Goal: Task Accomplishment & Management: Manage account settings

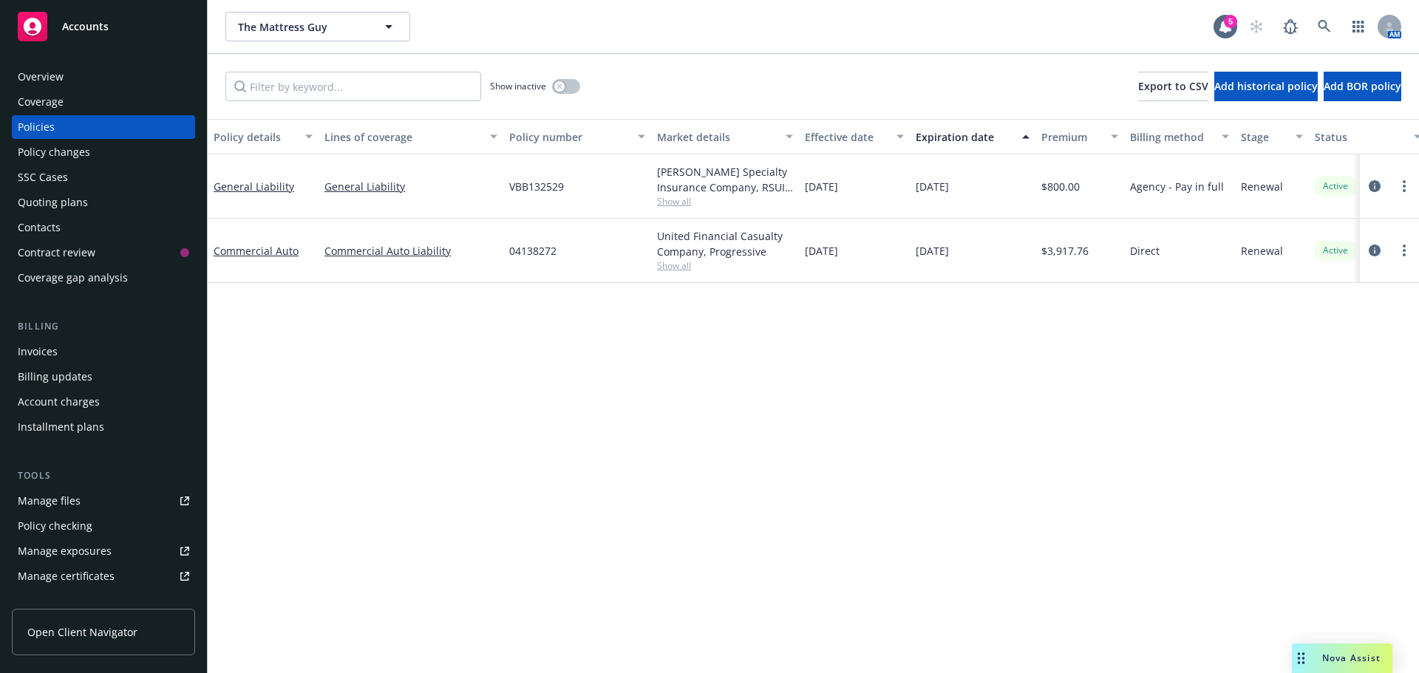
click at [42, 234] on div "Contacts" at bounding box center [39, 228] width 43 height 24
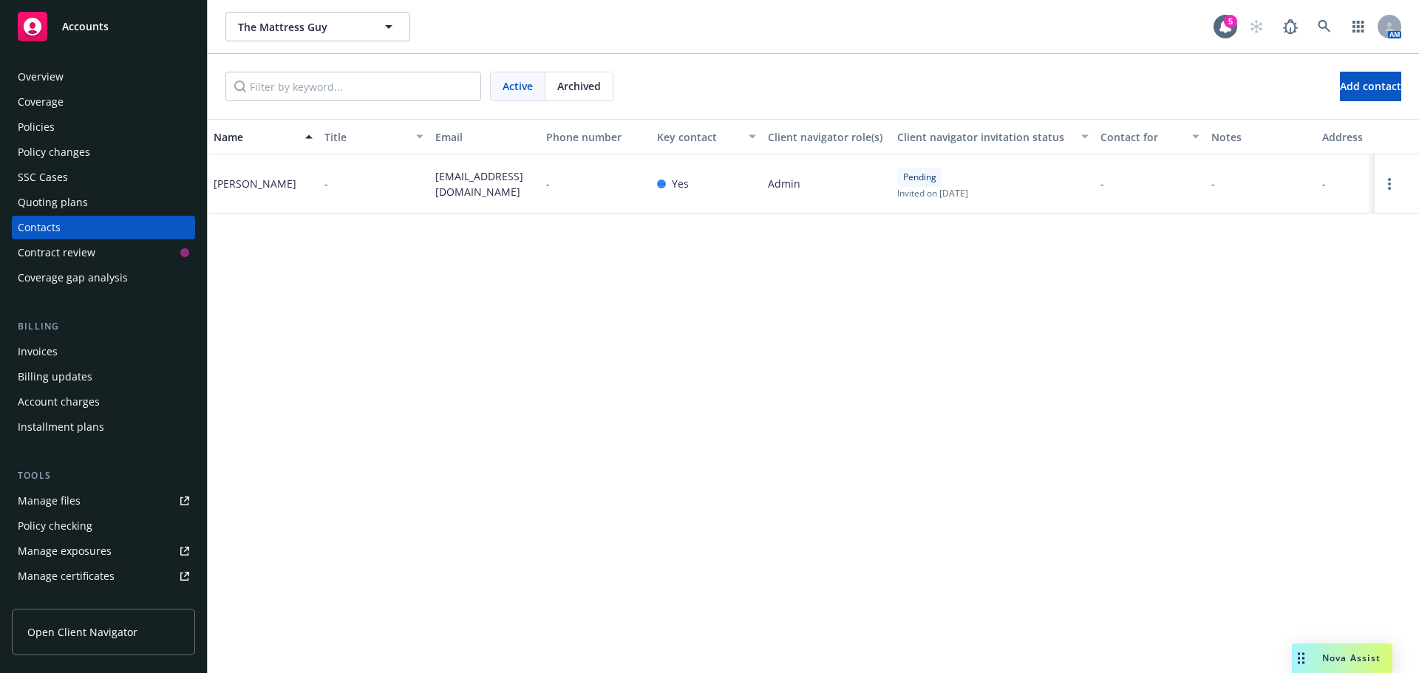
click at [32, 134] on div "Policies" at bounding box center [36, 127] width 37 height 24
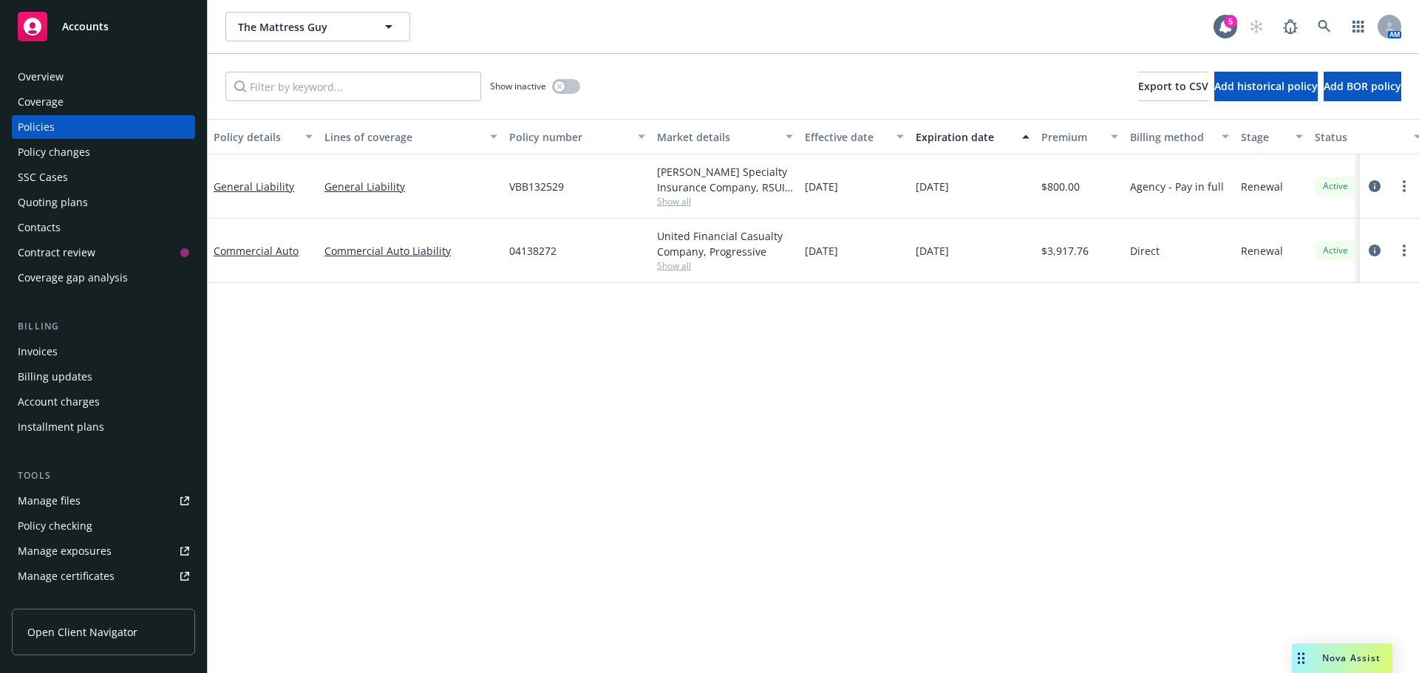
click at [33, 228] on div "Contacts" at bounding box center [39, 228] width 43 height 24
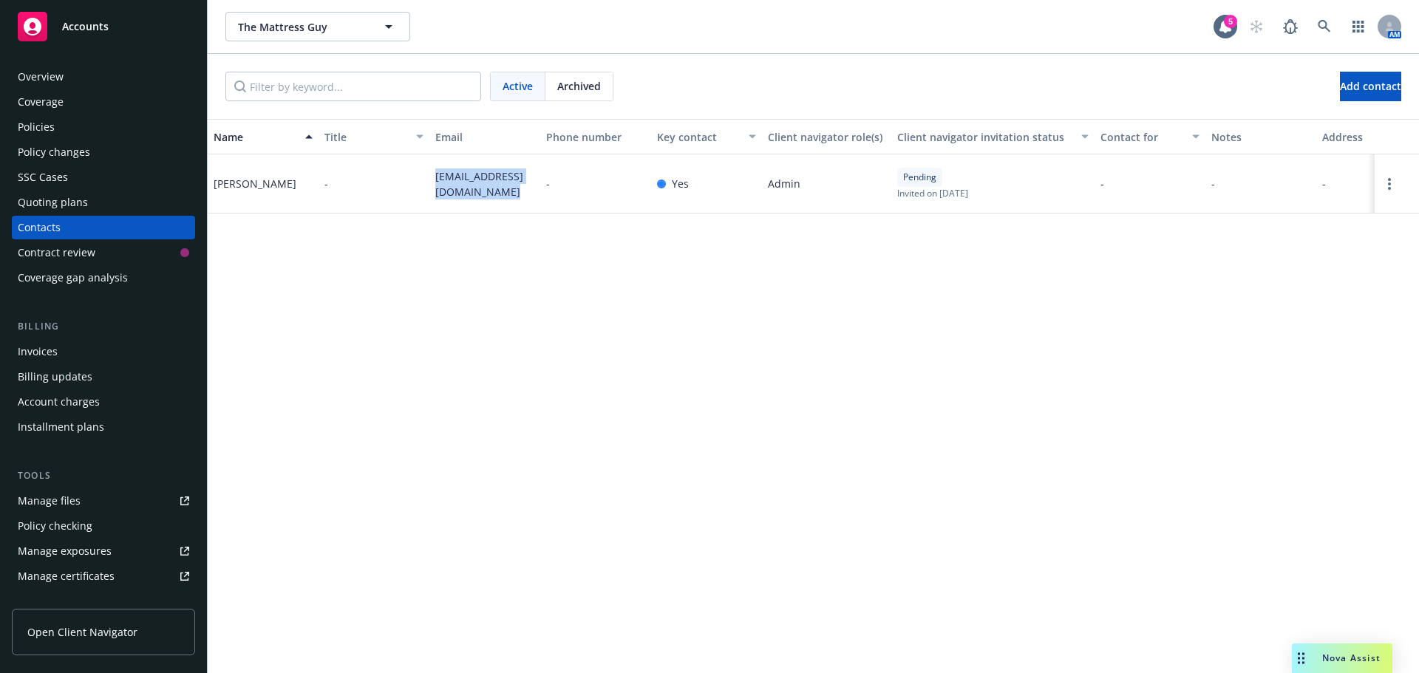
drag, startPoint x: 428, startPoint y: 171, endPoint x: 512, endPoint y: 205, distance: 90.6
click at [512, 205] on div "Juan Segura - jsegura@themattressguyco.com - Yes Admin Pending Invited on March…" at bounding box center [813, 183] width 1211 height 59
copy div "jsegura@themattressguyco.com"
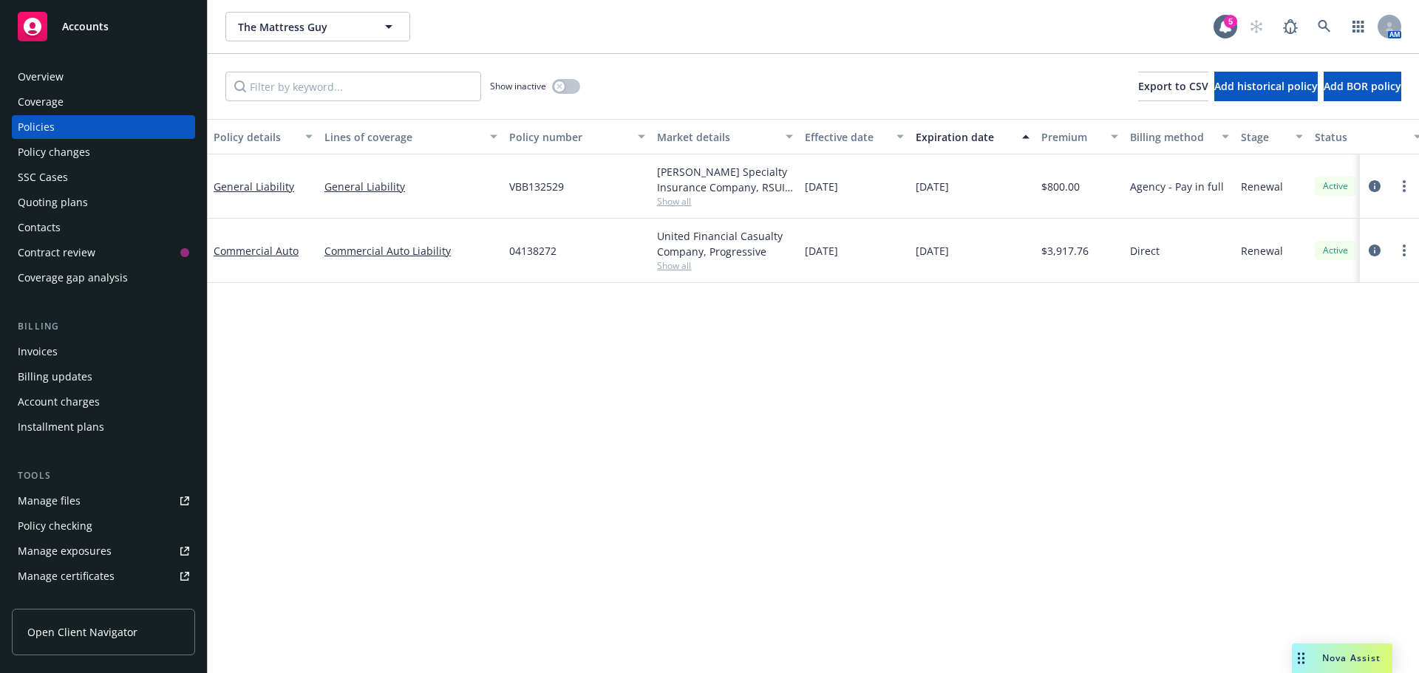
click at [35, 344] on div "Invoices" at bounding box center [38, 352] width 40 height 24
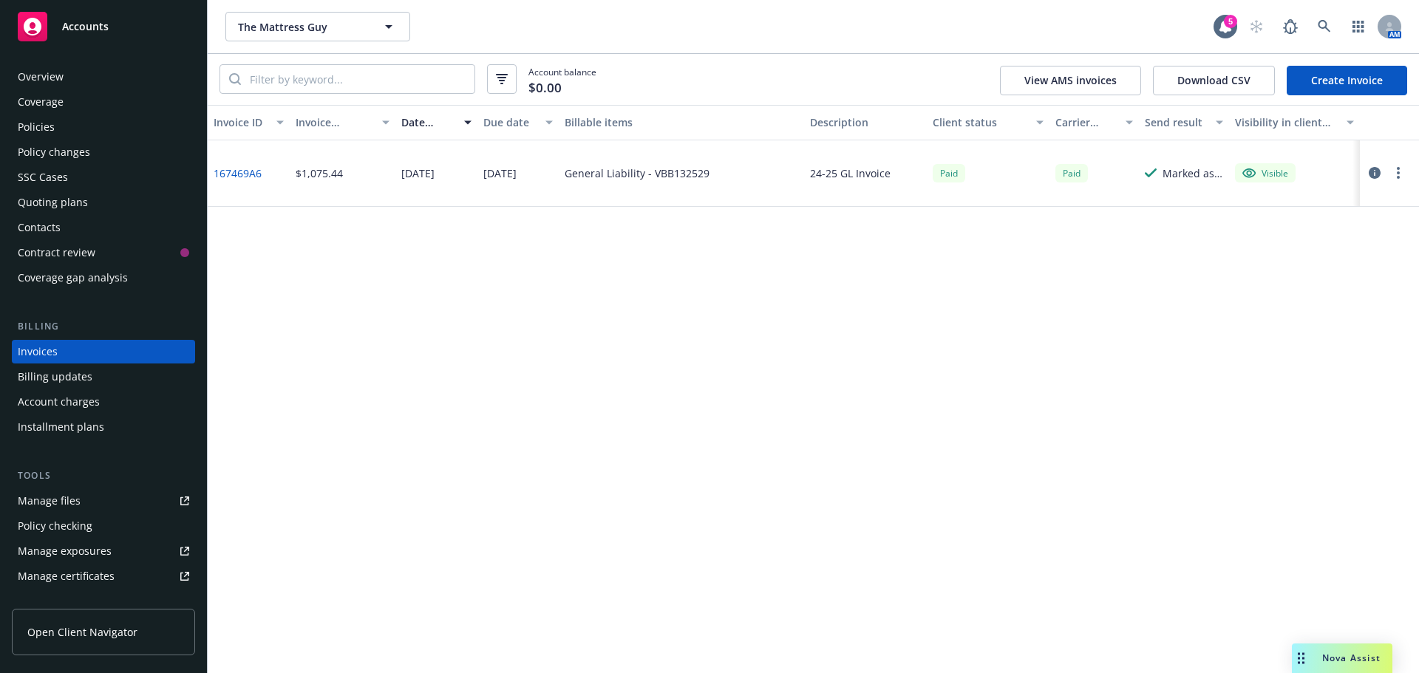
click at [42, 205] on div "Quoting plans" at bounding box center [53, 203] width 70 height 24
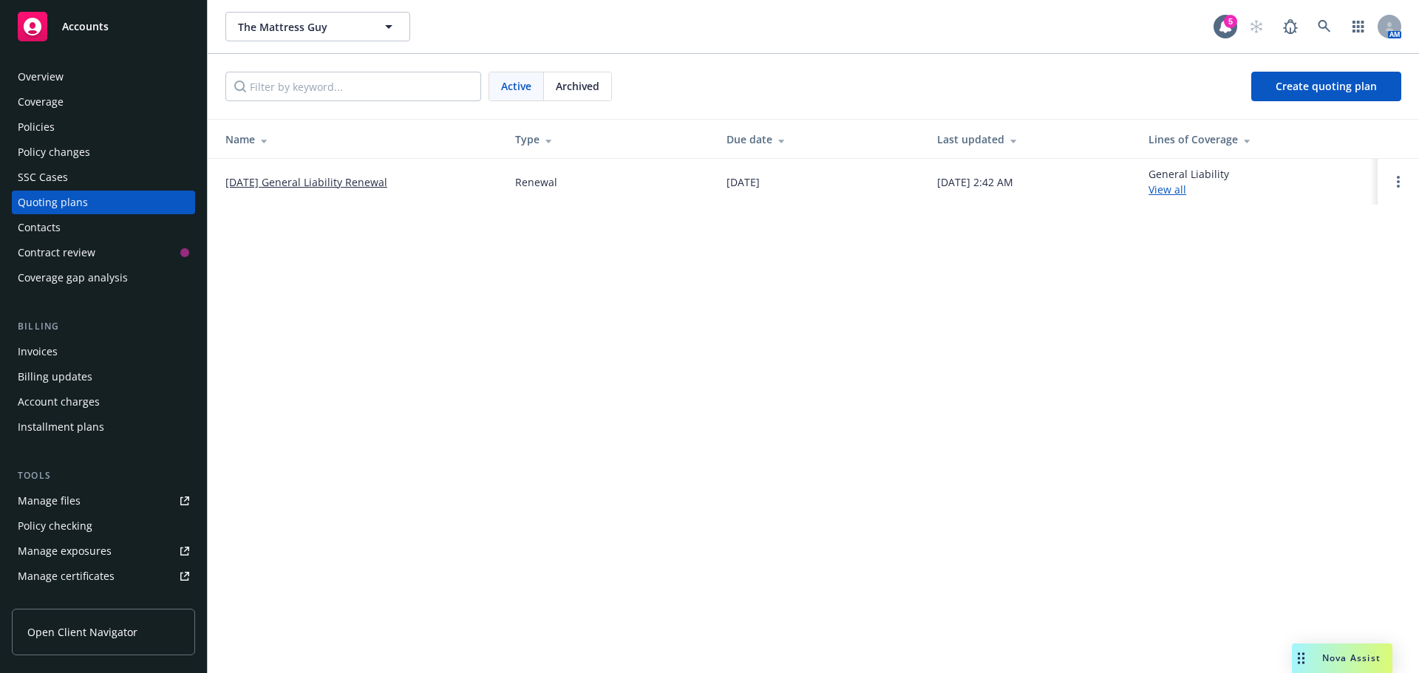
click at [317, 176] on link "10/20/25 General Liability Renewal" at bounding box center [306, 182] width 162 height 16
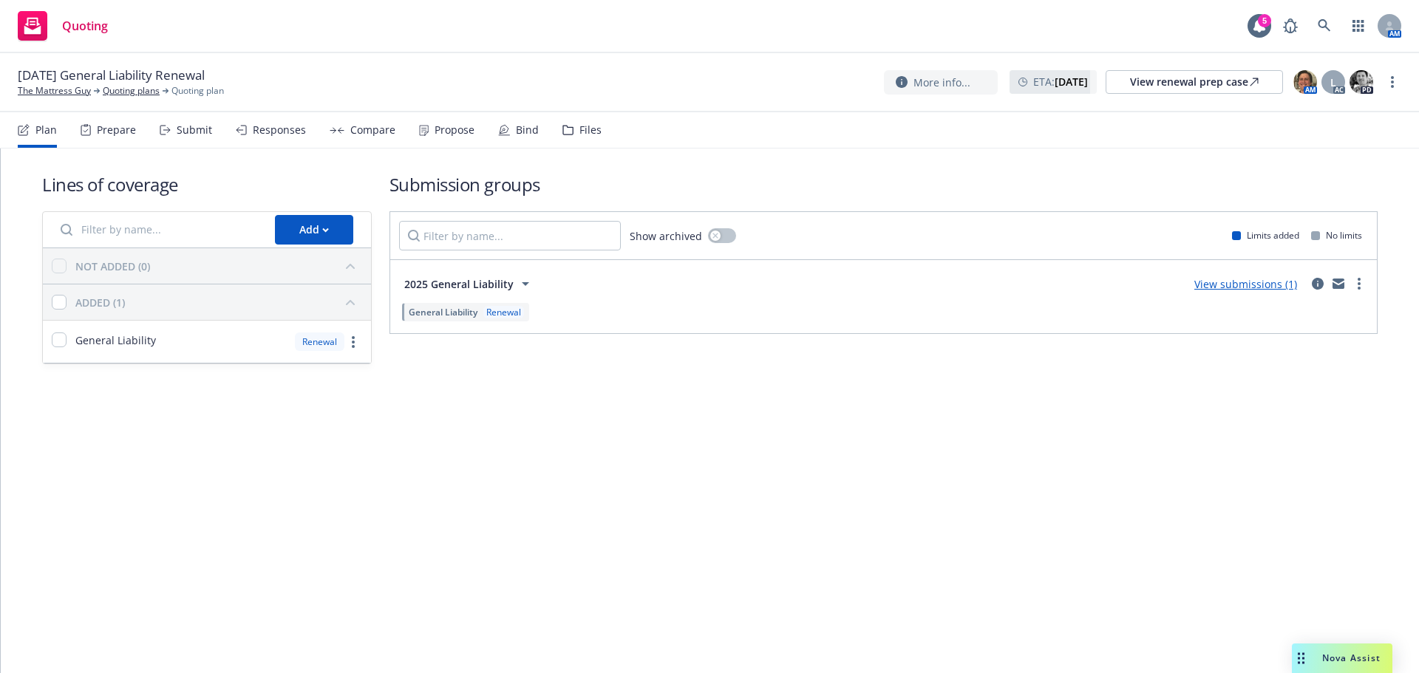
click at [455, 121] on div "Propose" at bounding box center [446, 129] width 55 height 35
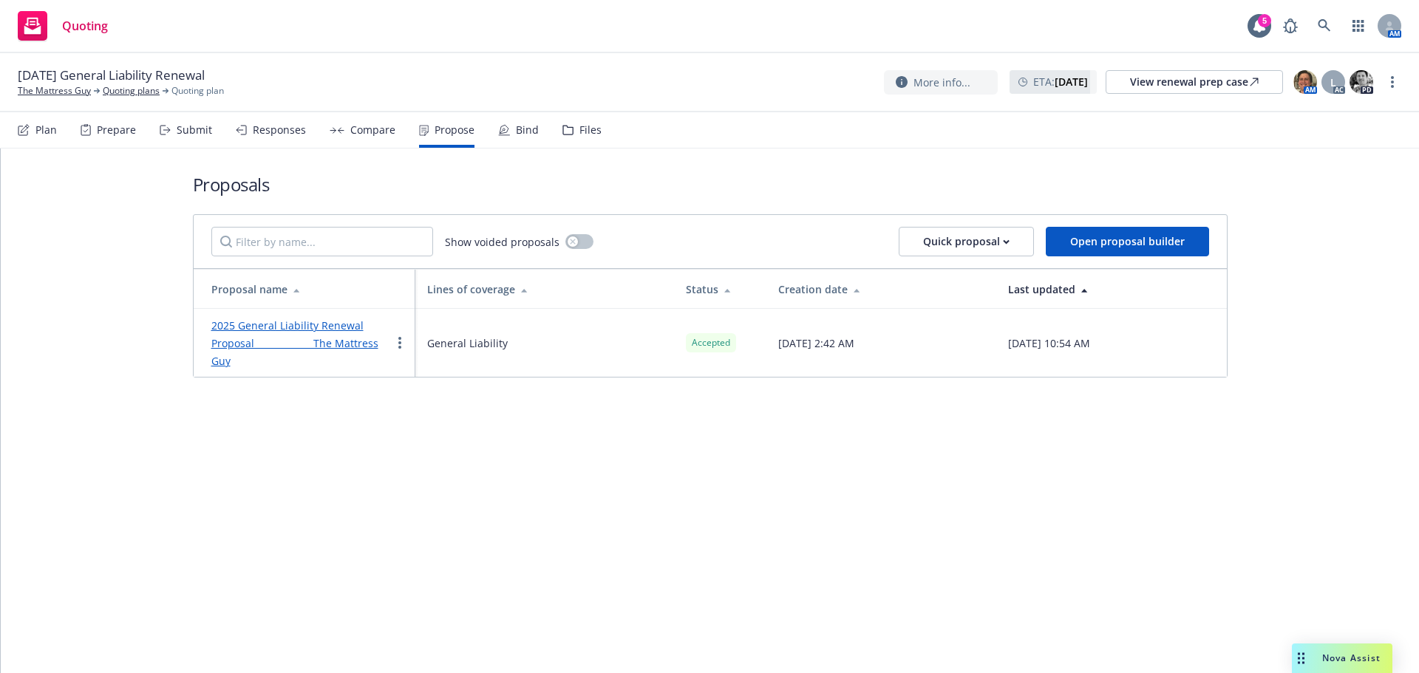
click at [306, 324] on link "2025 General Liability Renewal Proposal The Mattress Guy" at bounding box center [294, 344] width 167 height 50
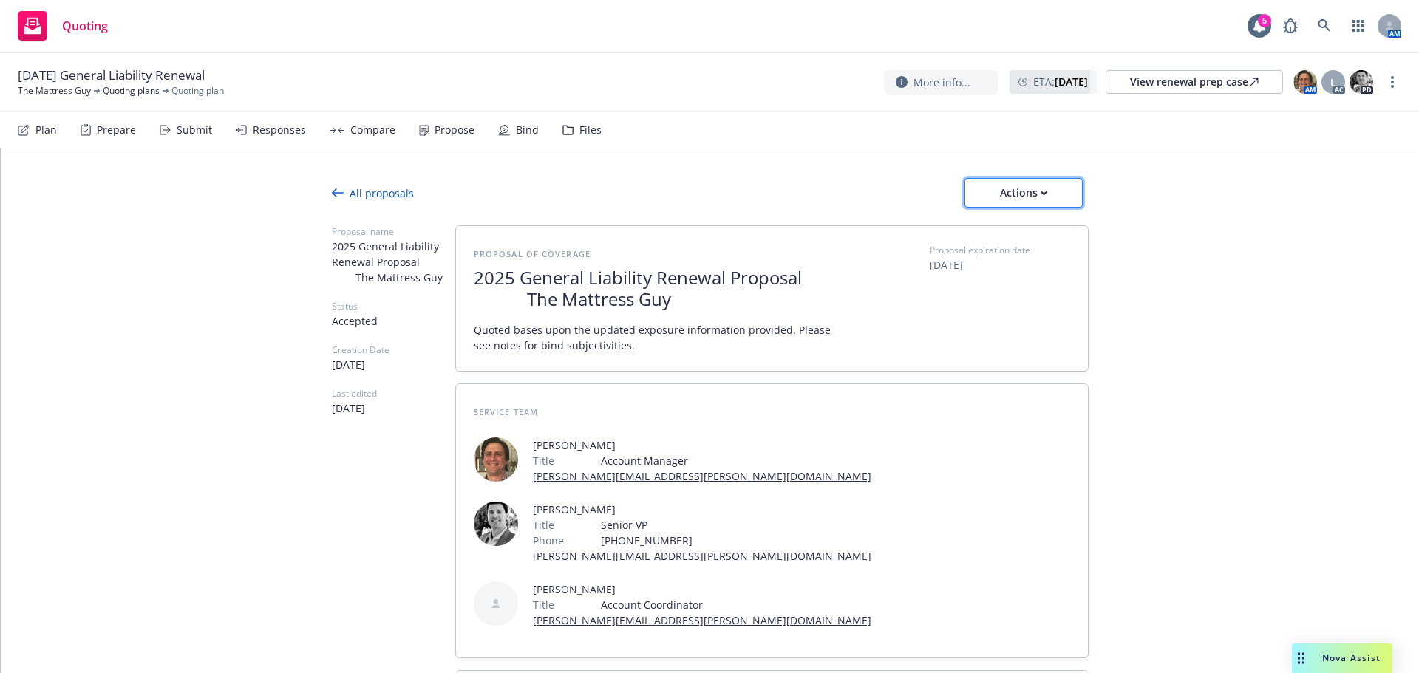
click at [1012, 192] on div "Actions" at bounding box center [1023, 193] width 69 height 28
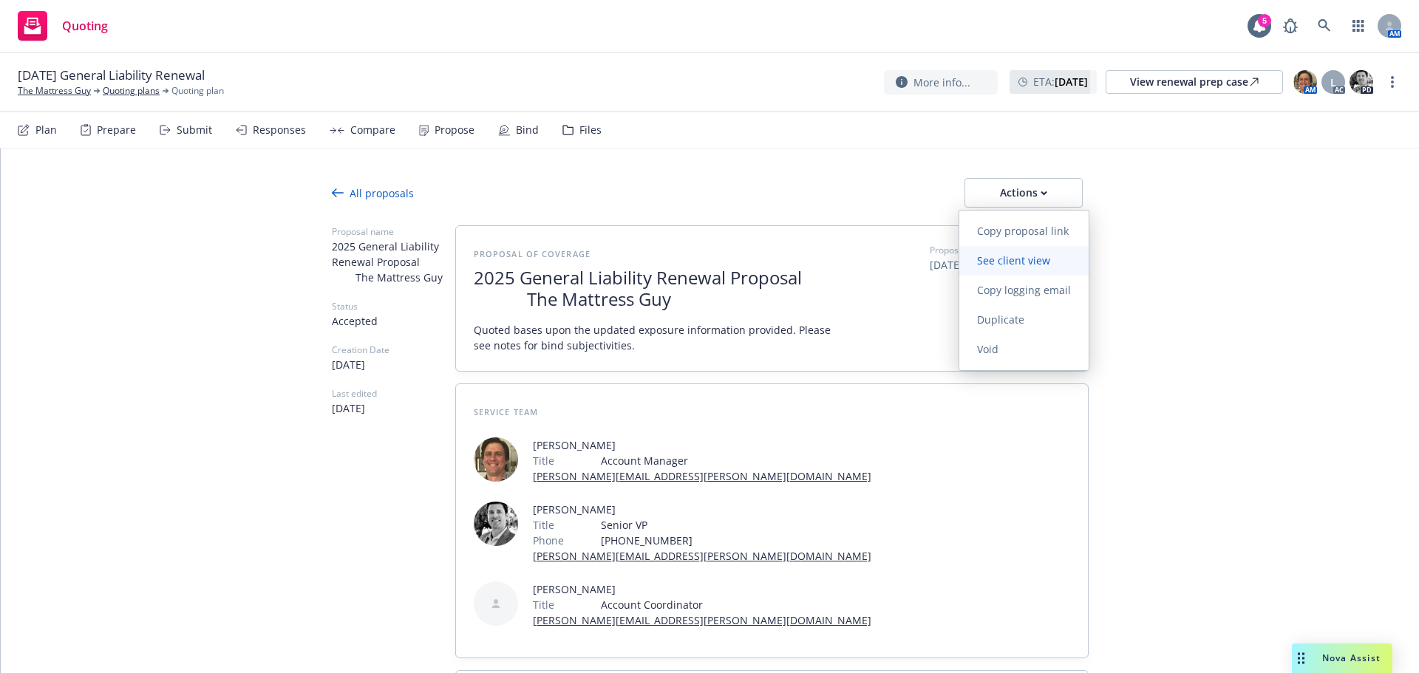
click at [1011, 269] on link "See client view" at bounding box center [1023, 261] width 129 height 30
type textarea "x"
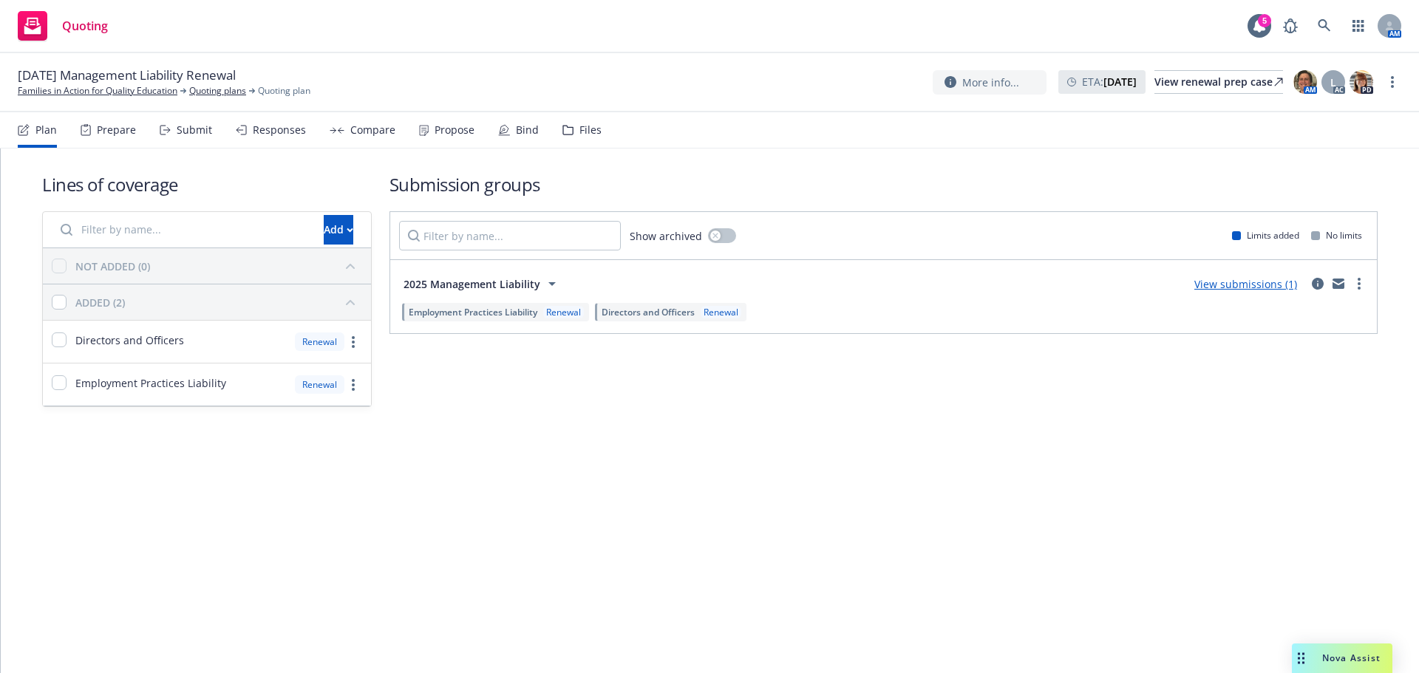
click at [436, 126] on div "Propose" at bounding box center [455, 130] width 40 height 12
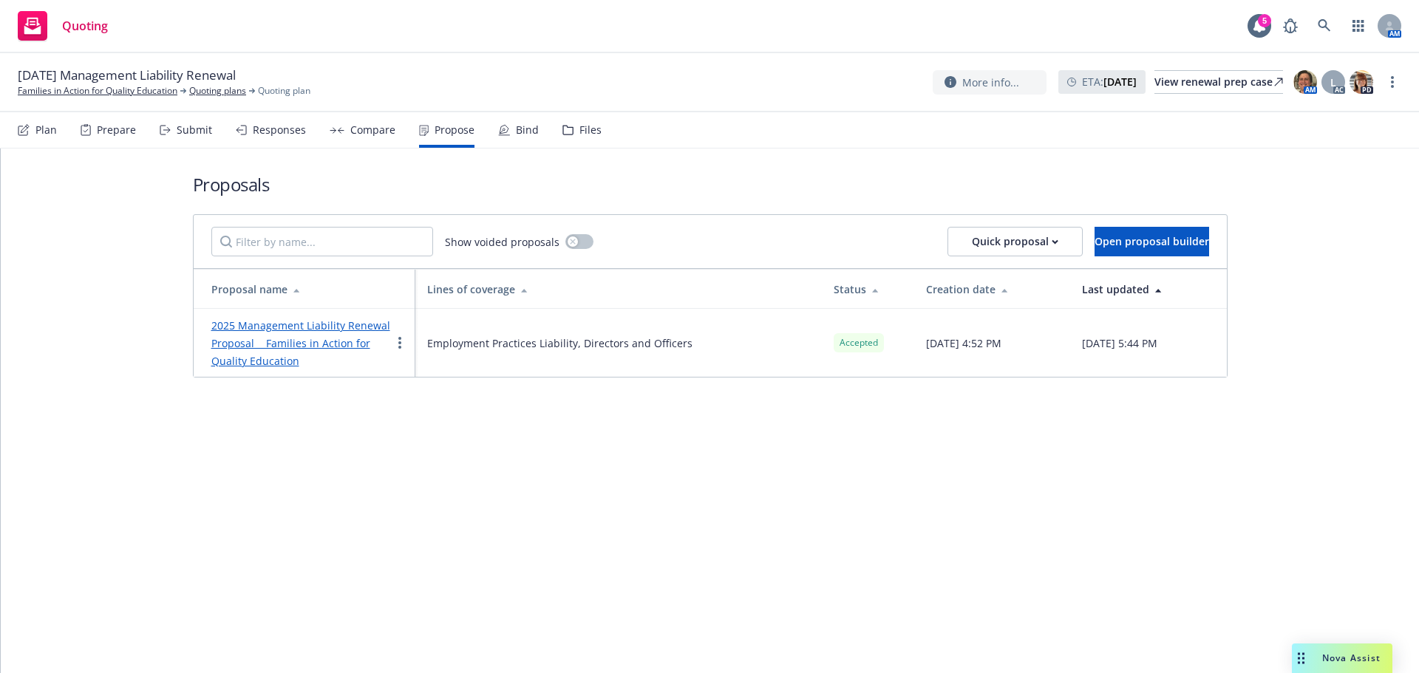
click at [304, 331] on link "2025 Management Liability Renewal Proposal Families in Action for Quality Educa…" at bounding box center [300, 344] width 179 height 50
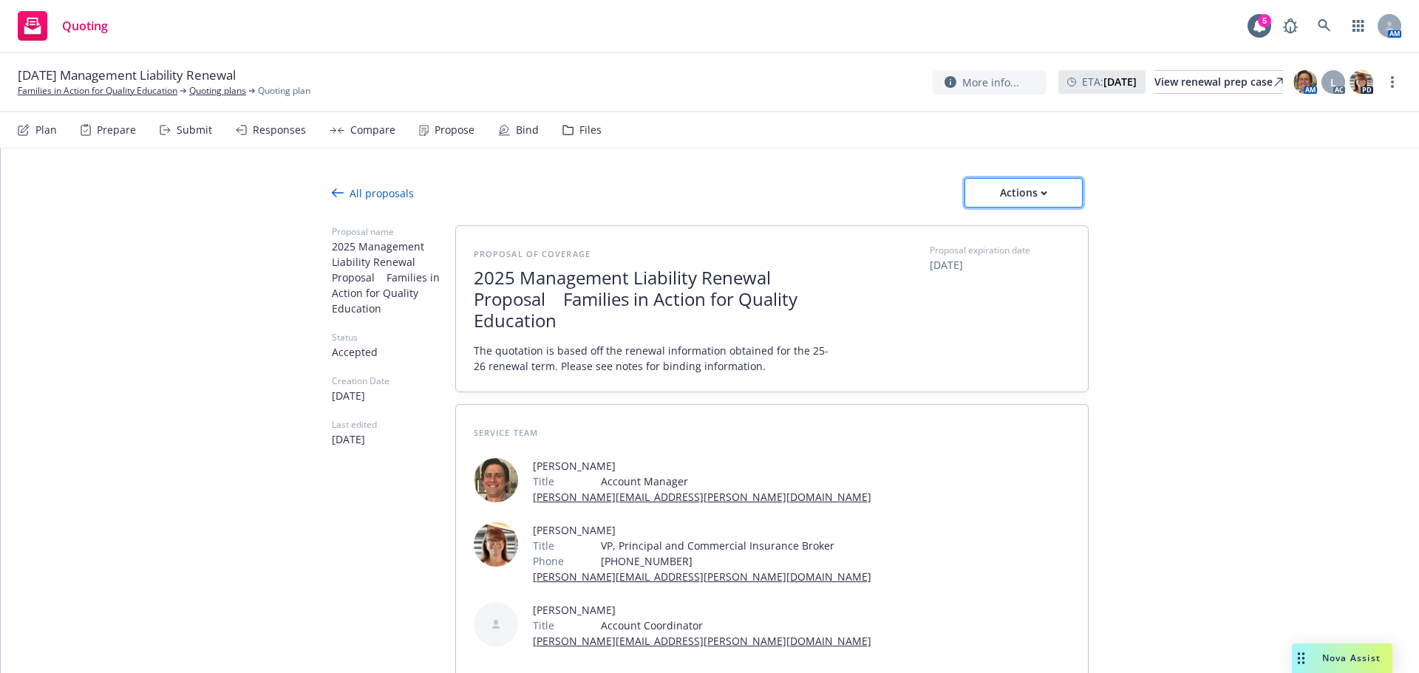
click at [979, 197] on button "Actions" at bounding box center [1023, 193] width 118 height 30
click at [970, 237] on span "Copy proposal link" at bounding box center [1022, 231] width 127 height 14
click at [1021, 197] on div "Actions" at bounding box center [1023, 193] width 69 height 28
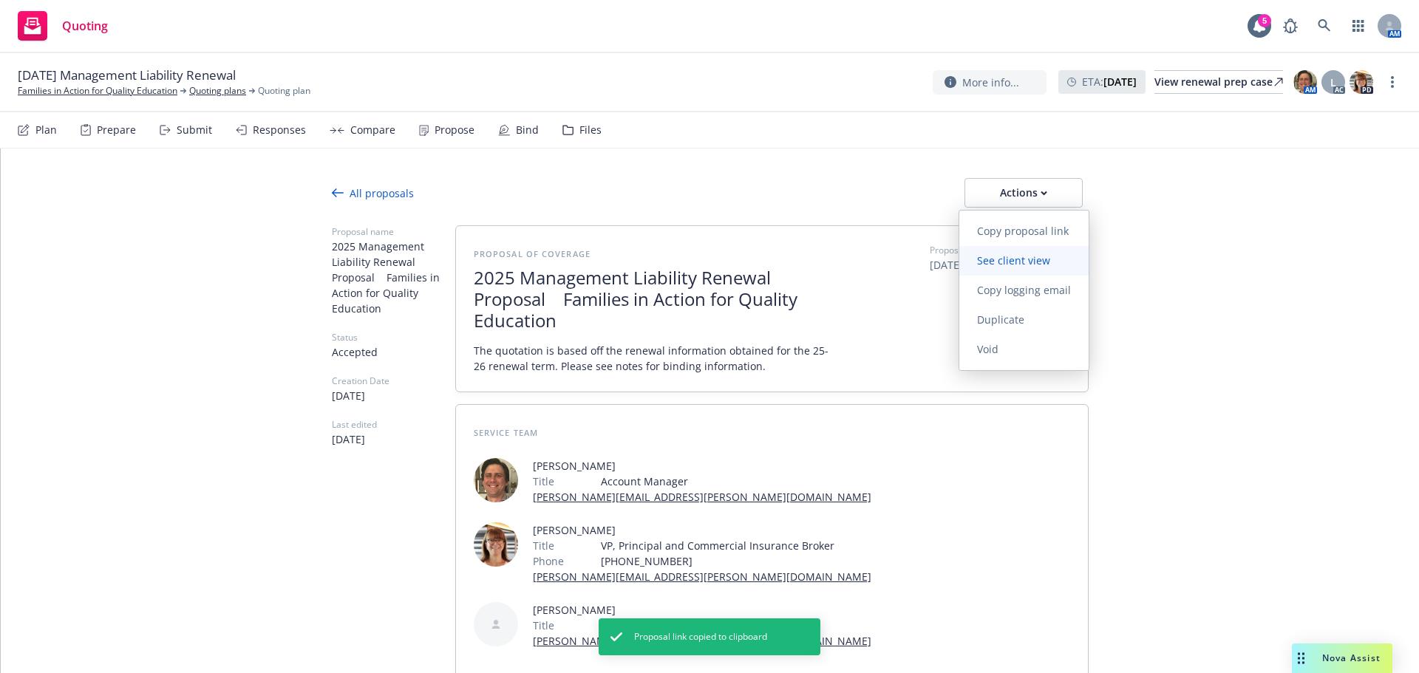
click at [1028, 262] on span "See client view" at bounding box center [1013, 260] width 109 height 14
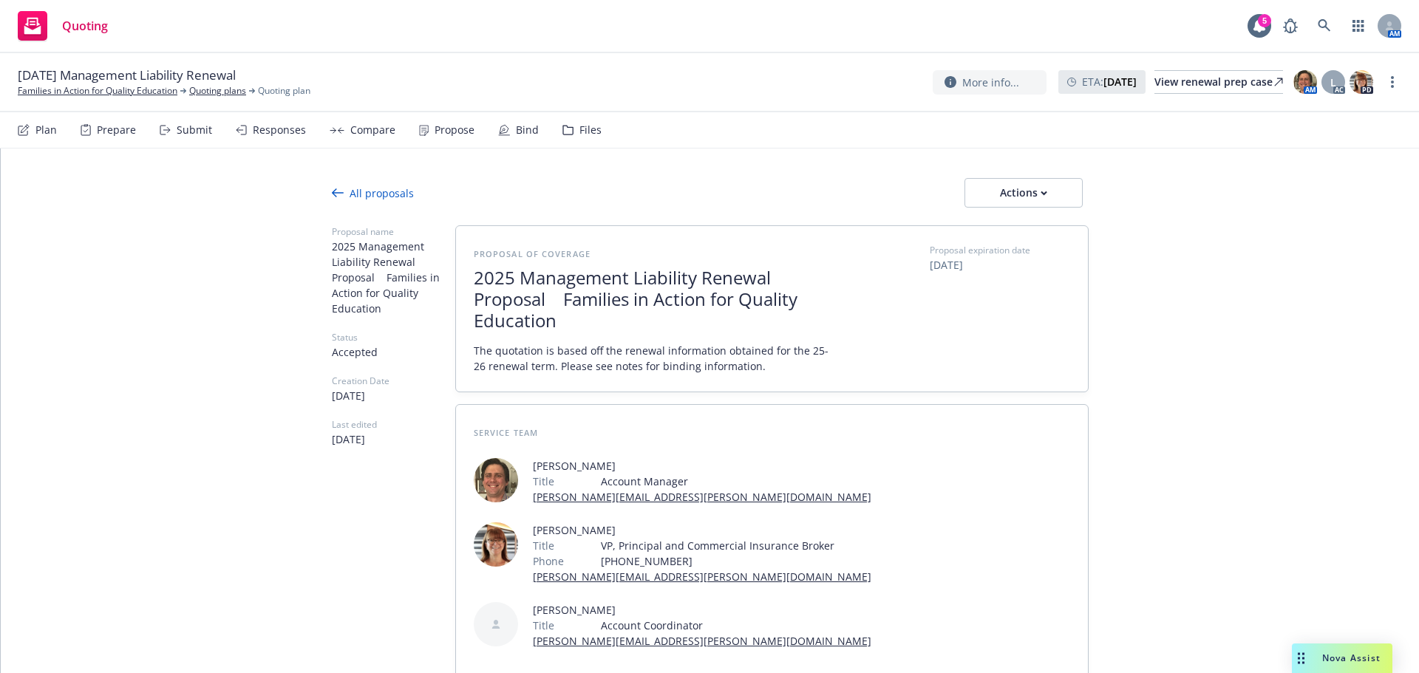
type textarea "x"
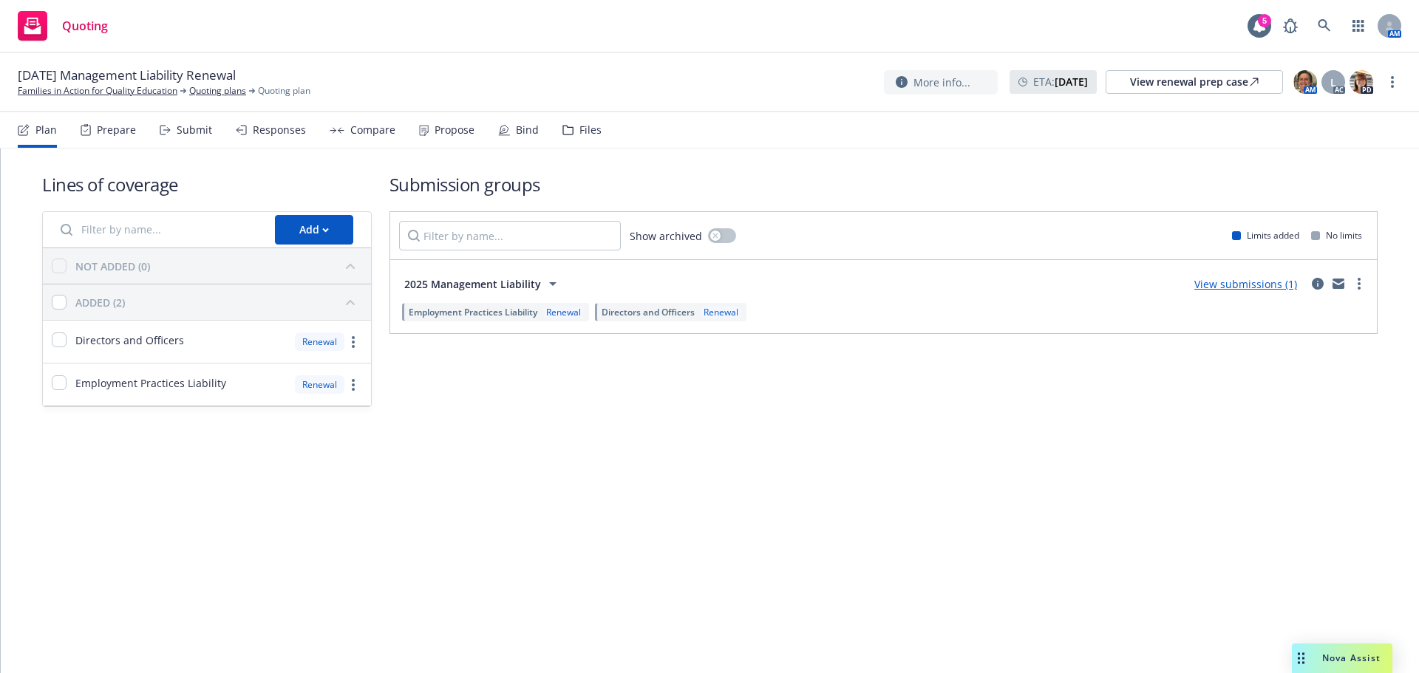
click at [437, 130] on div "Propose" at bounding box center [455, 130] width 40 height 12
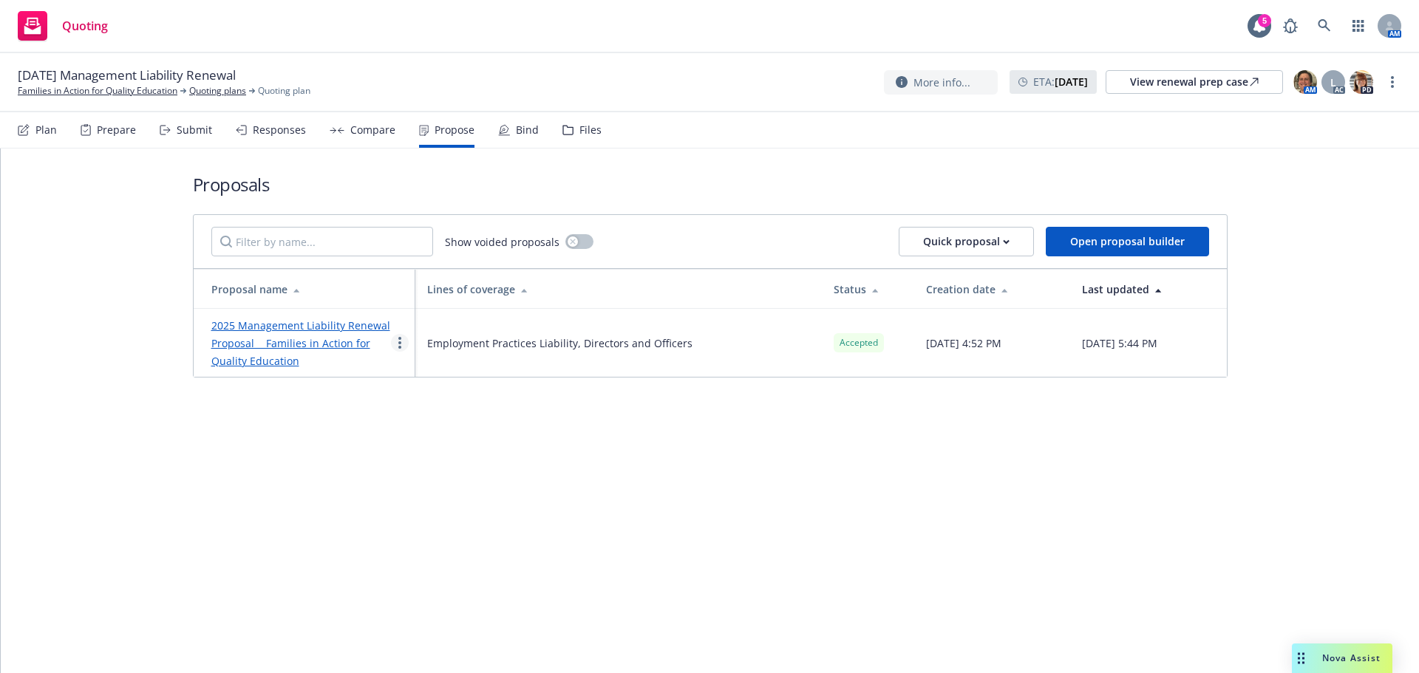
click at [401, 346] on icon "more" at bounding box center [399, 343] width 3 height 12
click at [426, 469] on span "Void" at bounding box center [420, 467] width 57 height 14
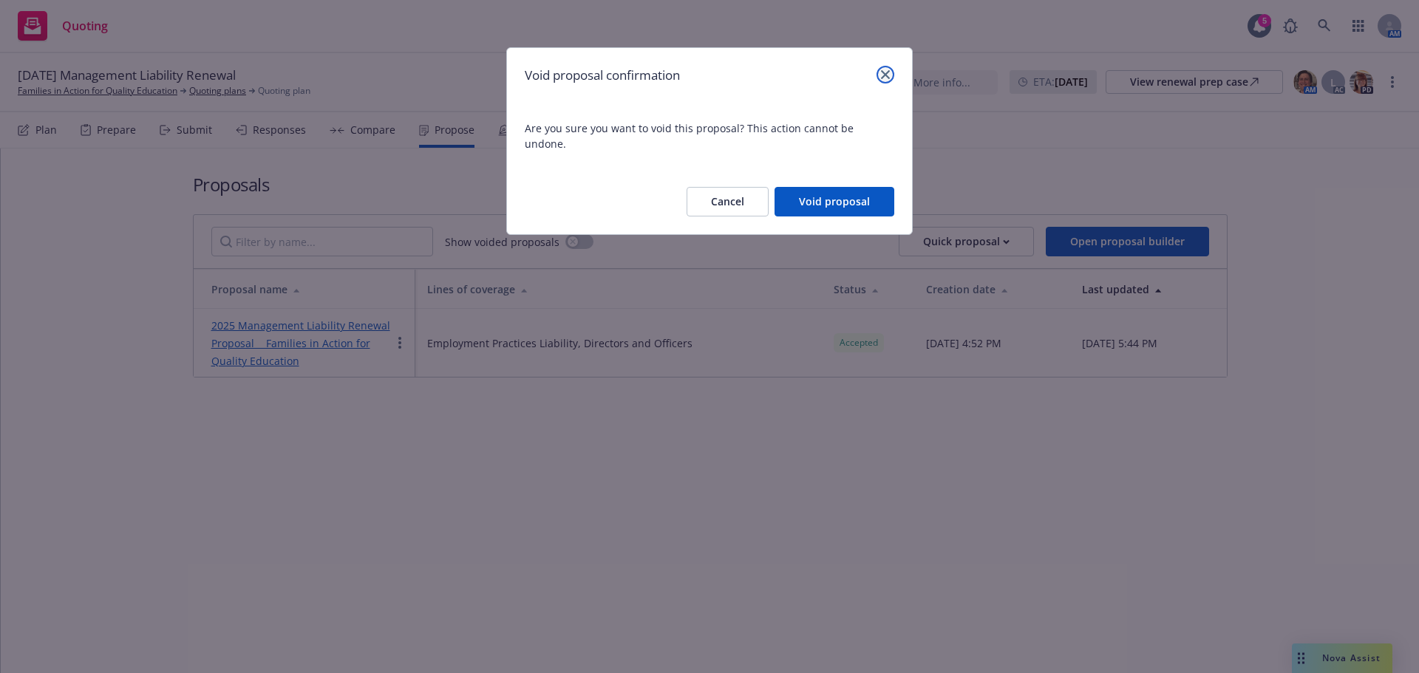
click at [886, 77] on icon "close" at bounding box center [885, 74] width 9 height 9
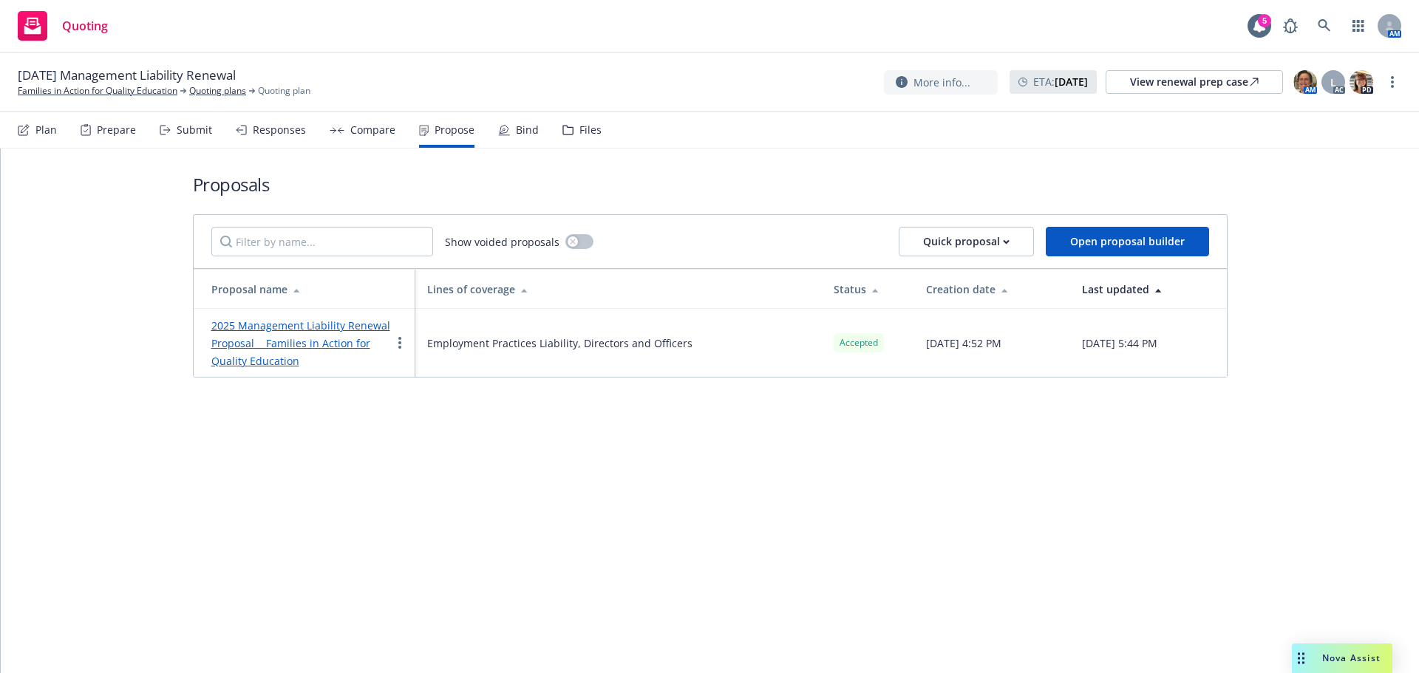
click at [287, 319] on link "2025 Management Liability Renewal Proposal Families in Action for Quality Educa…" at bounding box center [300, 344] width 179 height 50
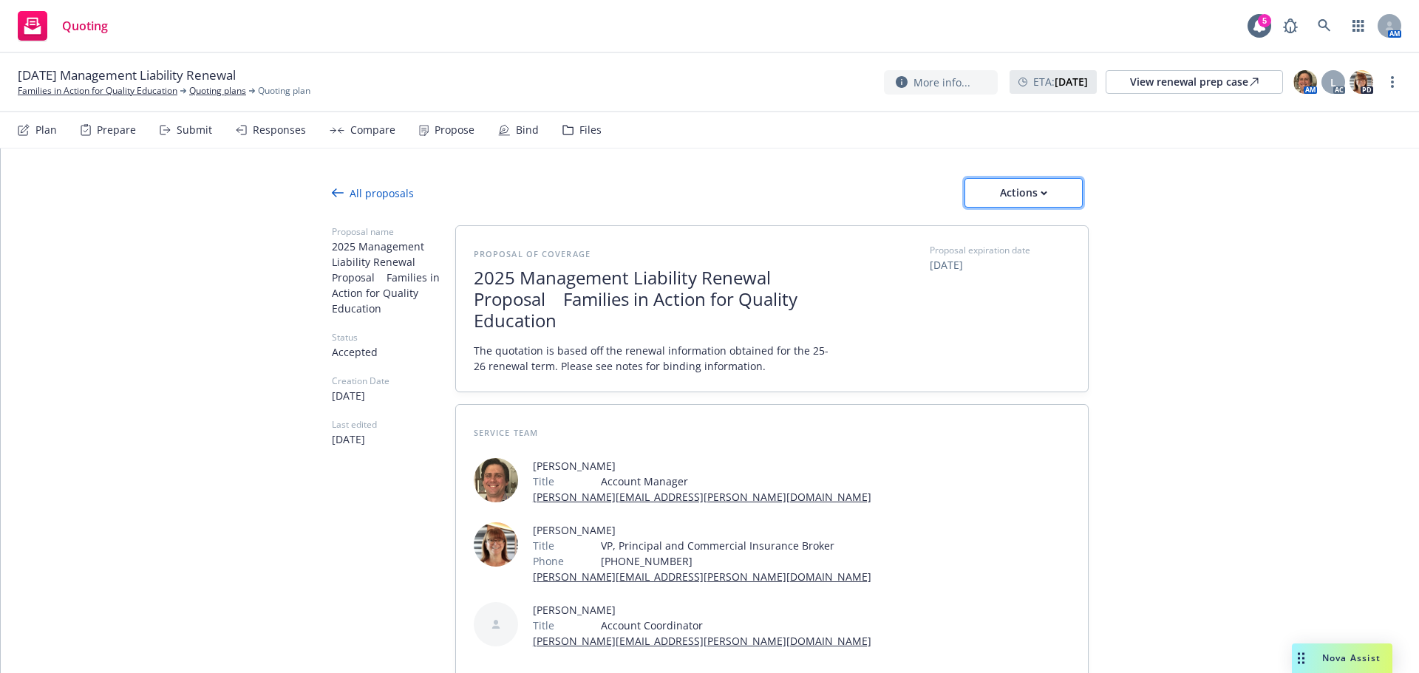
click at [989, 196] on div "Actions" at bounding box center [1023, 193] width 69 height 28
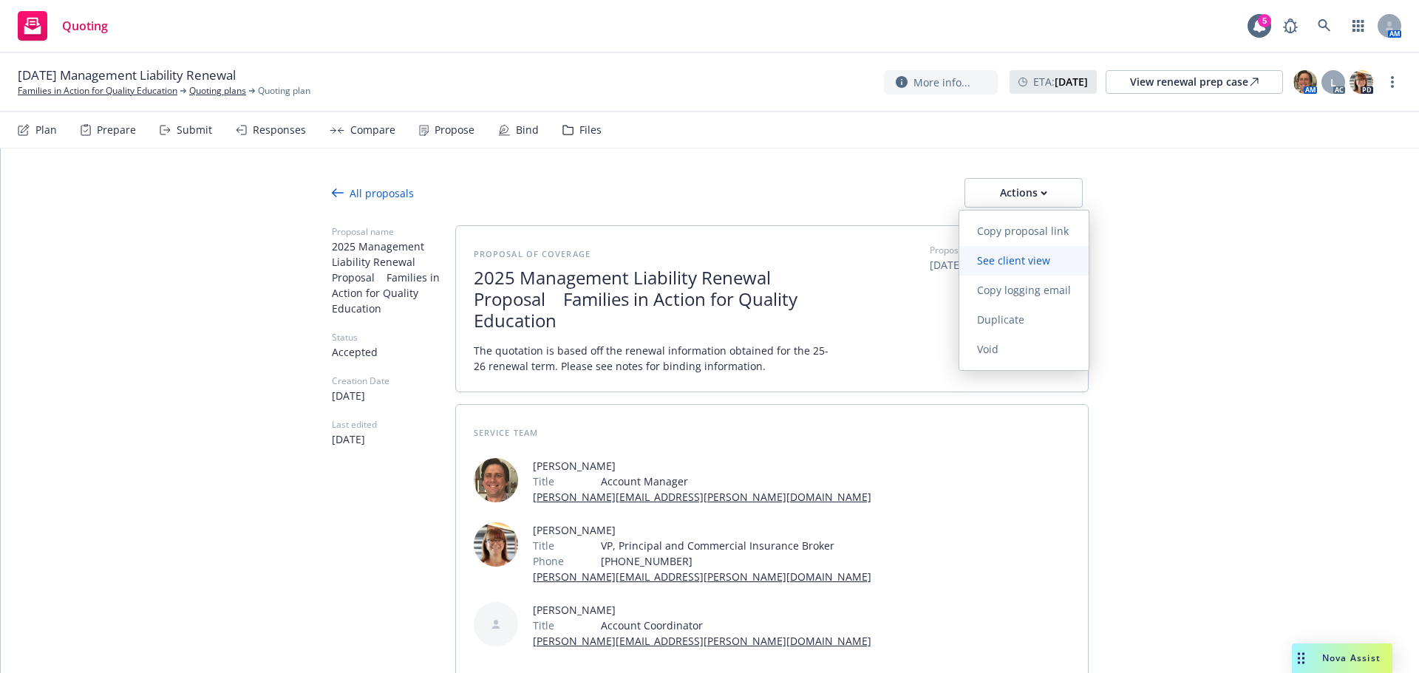
click at [978, 269] on link "See client view" at bounding box center [1023, 261] width 129 height 30
type textarea "x"
